Goal: Task Accomplishment & Management: Use online tool/utility

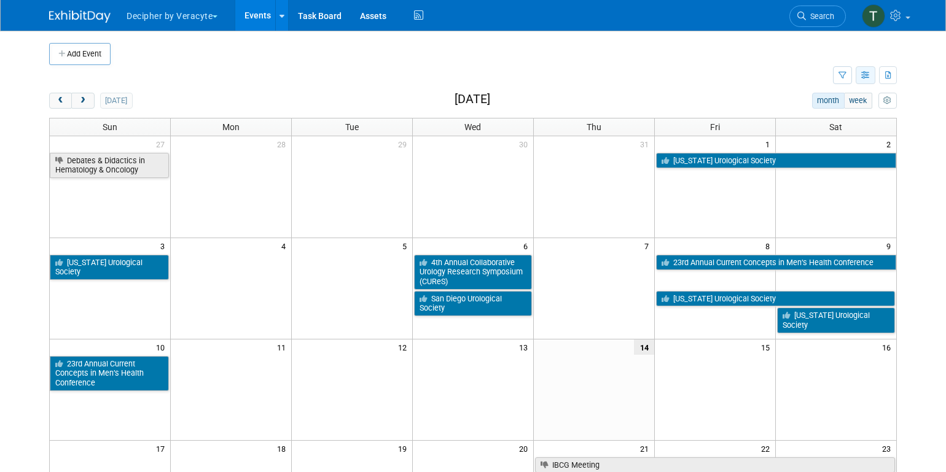
click at [872, 76] on button "button" at bounding box center [866, 75] width 20 height 18
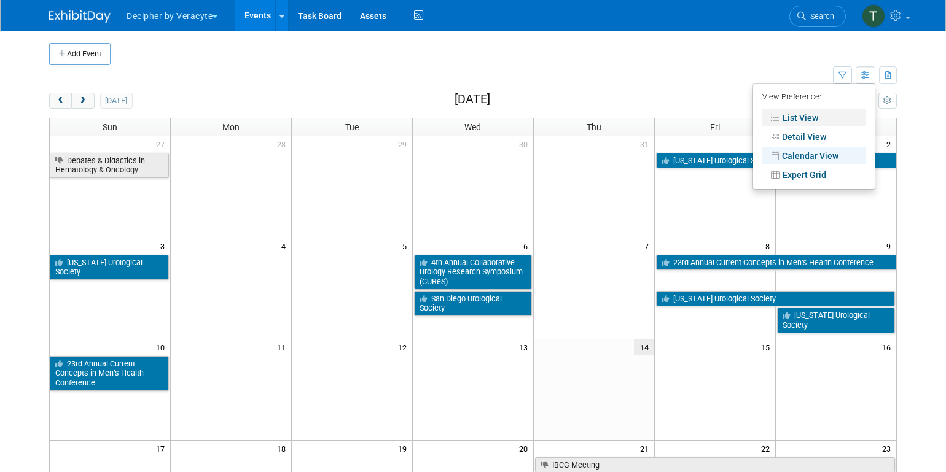
click at [830, 111] on link "List View" at bounding box center [813, 117] width 103 height 17
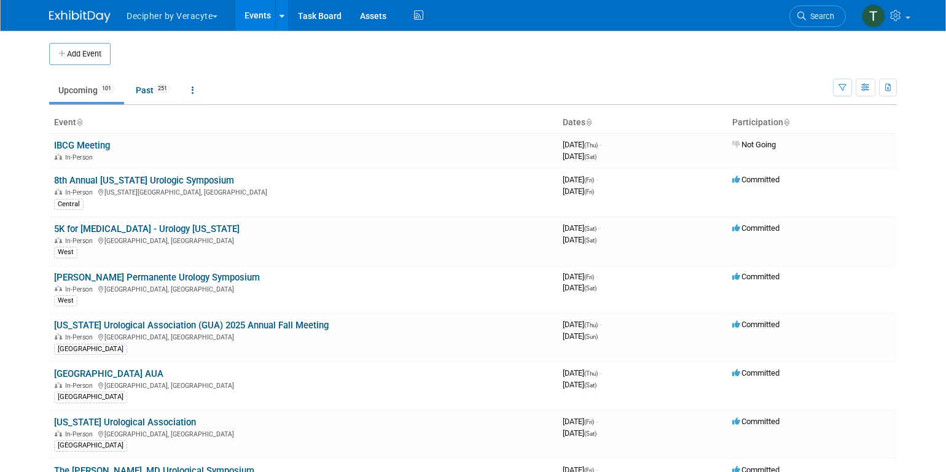
scroll to position [1685, 0]
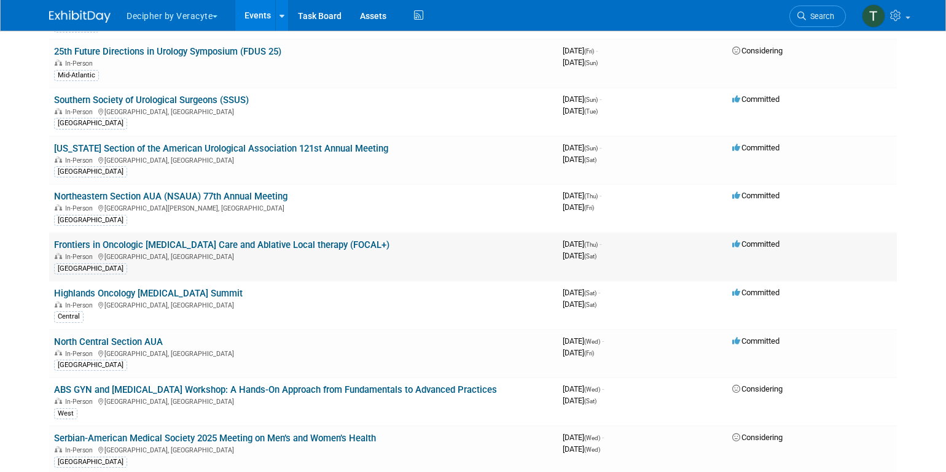
click at [319, 233] on td "Frontiers in Oncologic [MEDICAL_DATA] Care and Ablative Local therapy (FOCAL+) …" at bounding box center [303, 257] width 509 height 49
click at [297, 240] on link "Frontiers in Oncologic [MEDICAL_DATA] Care and Ablative Local therapy (FOCAL+)" at bounding box center [221, 245] width 335 height 11
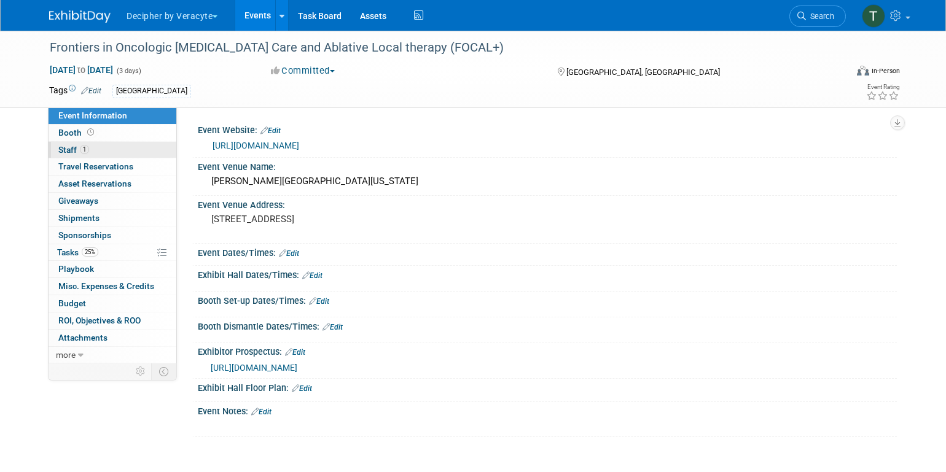
click at [147, 155] on link "1 Staff 1" at bounding box center [113, 150] width 128 height 17
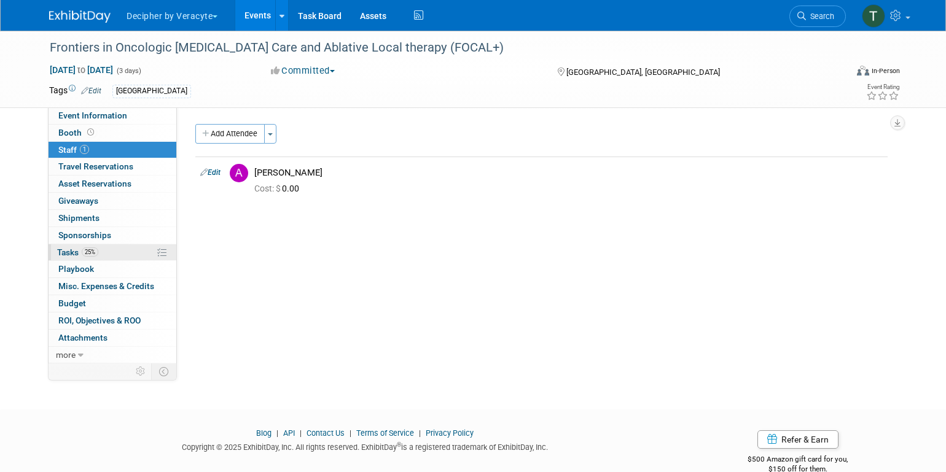
click at [133, 247] on link "25% Tasks 25%" at bounding box center [113, 252] width 128 height 17
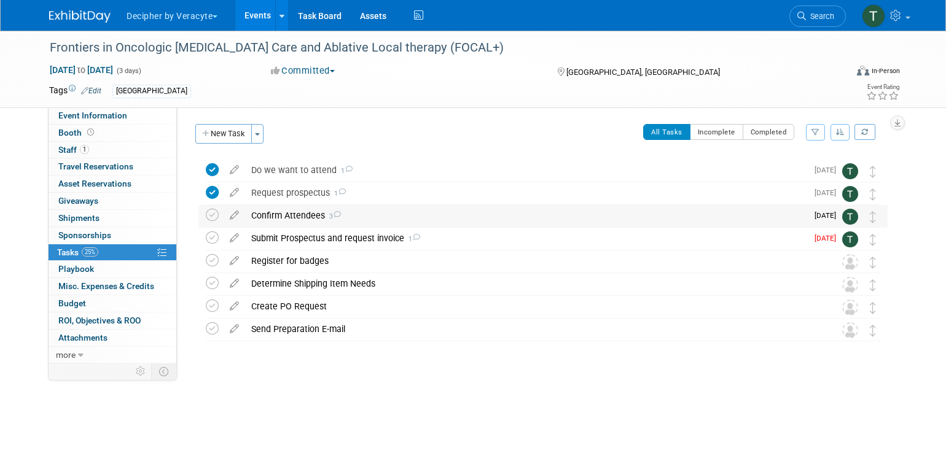
click at [310, 224] on div "Confirm Attendees 3" at bounding box center [526, 215] width 562 height 21
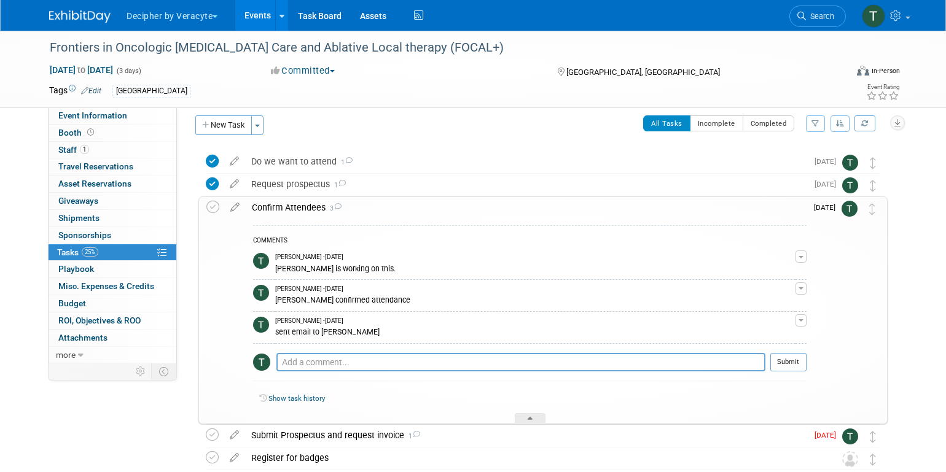
scroll to position [12, 0]
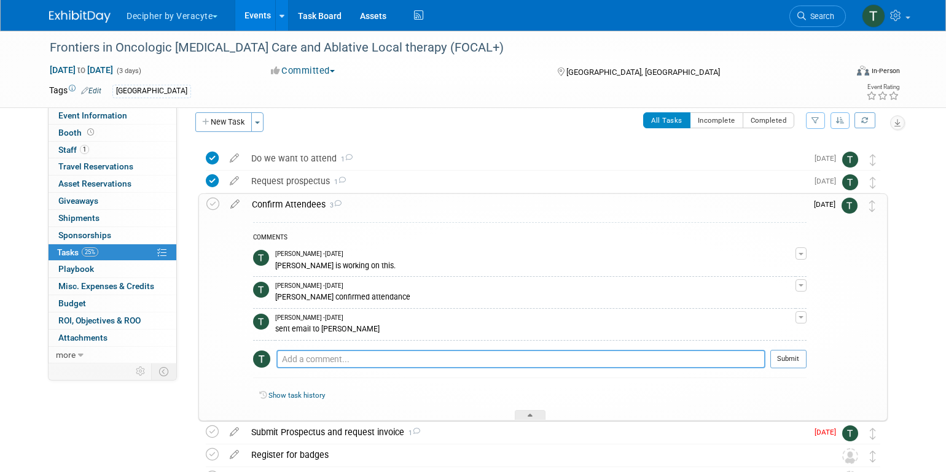
click at [322, 364] on textarea at bounding box center [520, 359] width 489 height 18
type textarea "Chris is unable to attend"
click at [790, 358] on button "Submit" at bounding box center [788, 359] width 36 height 18
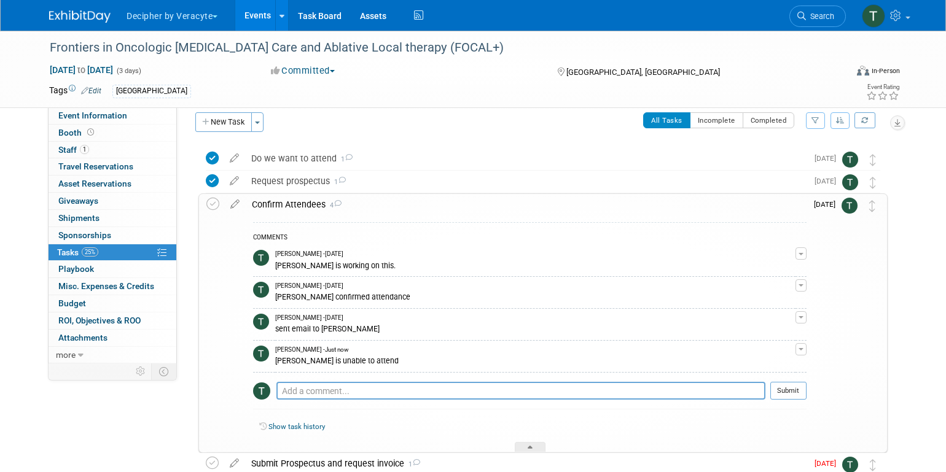
click at [405, 202] on div "Confirm Attendees 4" at bounding box center [526, 204] width 561 height 21
